Goal: Go to known website: Access a specific website the user already knows

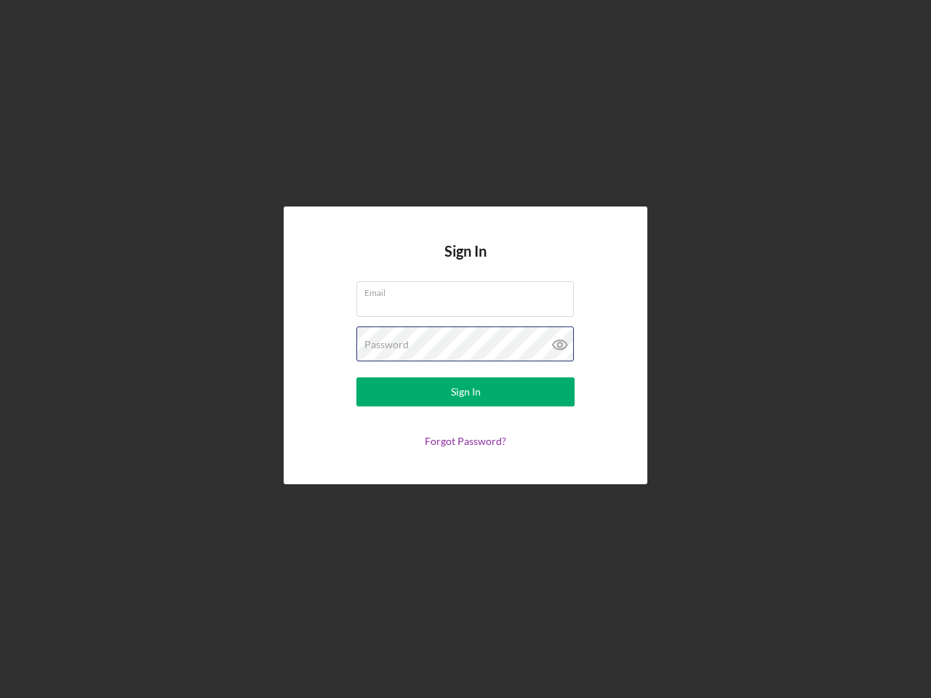
click at [466, 349] on div "Password" at bounding box center [466, 345] width 218 height 36
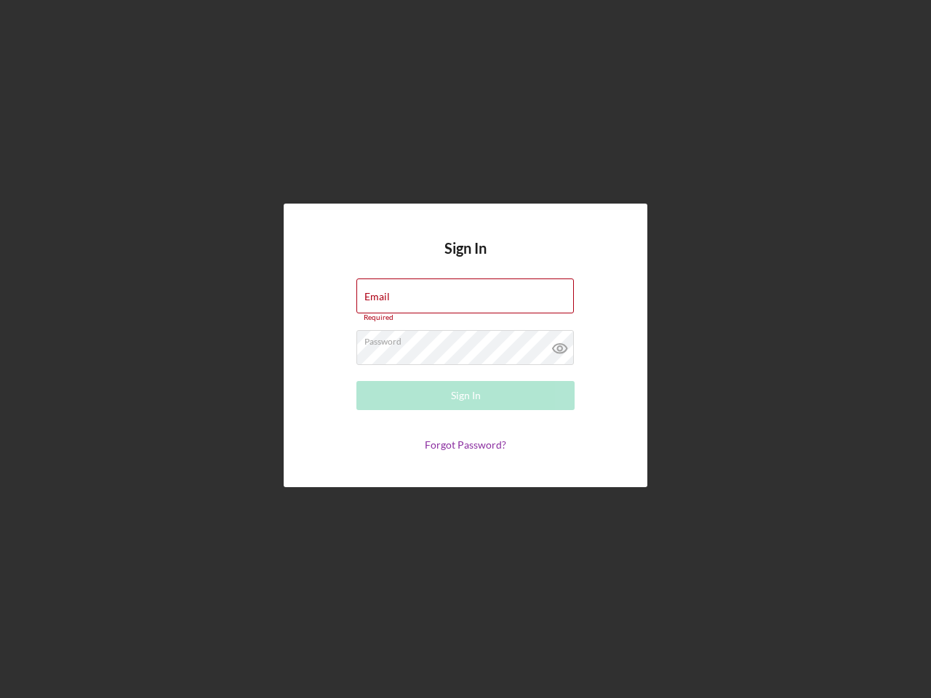
click at [560, 345] on icon at bounding box center [560, 348] width 36 height 36
